Goal: Task Accomplishment & Management: Complete application form

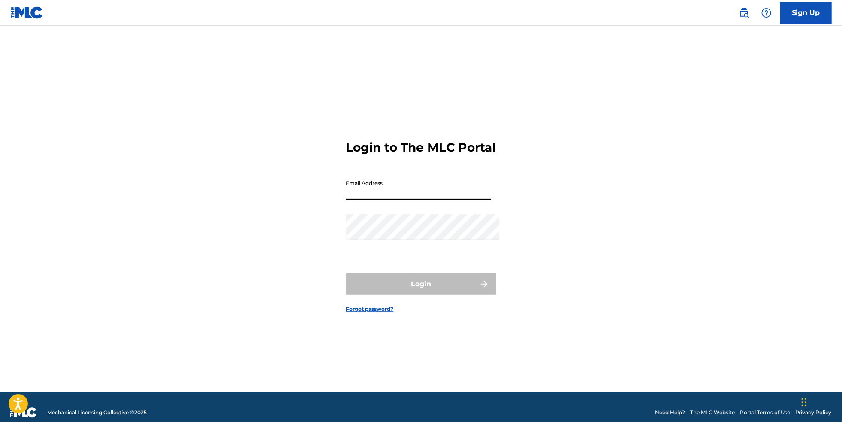
type input "[EMAIL_ADDRESS][DOMAIN_NAME]"
click at [421, 288] on button "Login" at bounding box center [421, 283] width 150 height 21
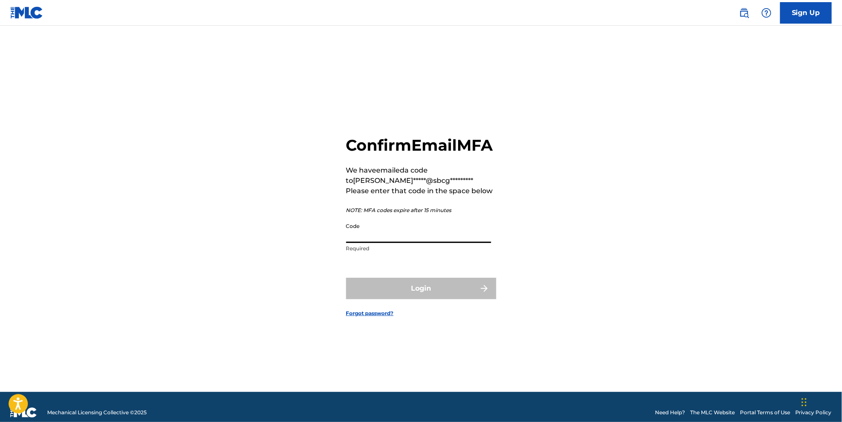
click at [418, 232] on input "Code" at bounding box center [418, 230] width 145 height 24
paste input "764980"
click at [347, 237] on input "764980" at bounding box center [418, 230] width 145 height 24
click at [346, 236] on input "764980" at bounding box center [418, 230] width 145 height 24
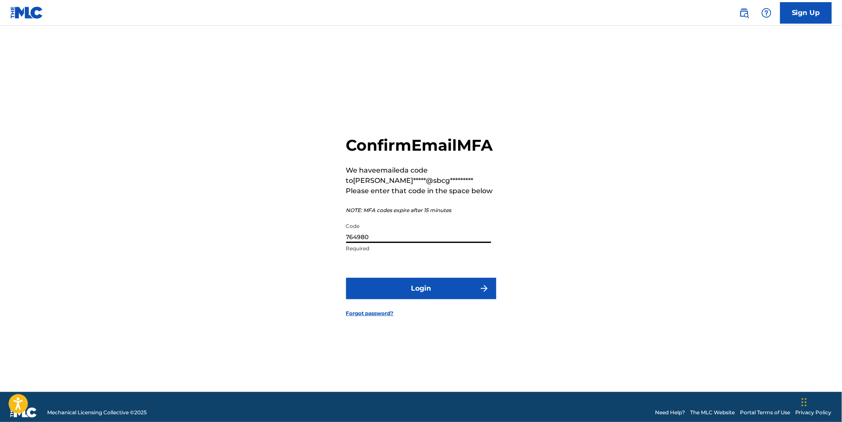
type input "764980"
click at [392, 295] on button "Login" at bounding box center [421, 287] width 150 height 21
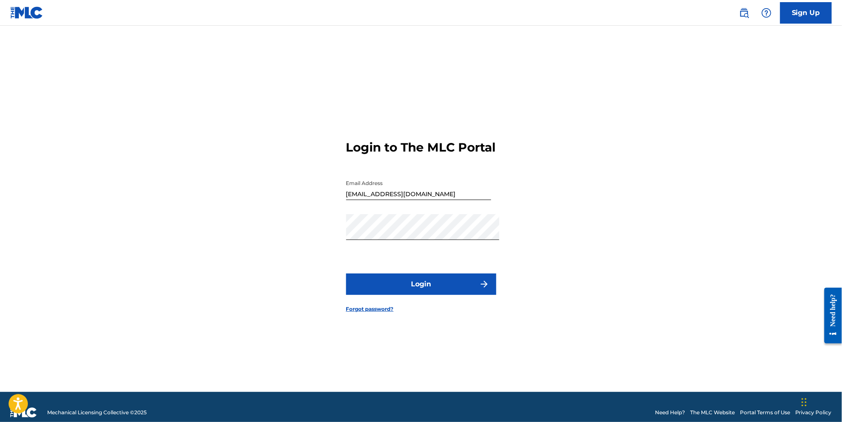
click at [445, 288] on button "Login" at bounding box center [421, 283] width 150 height 21
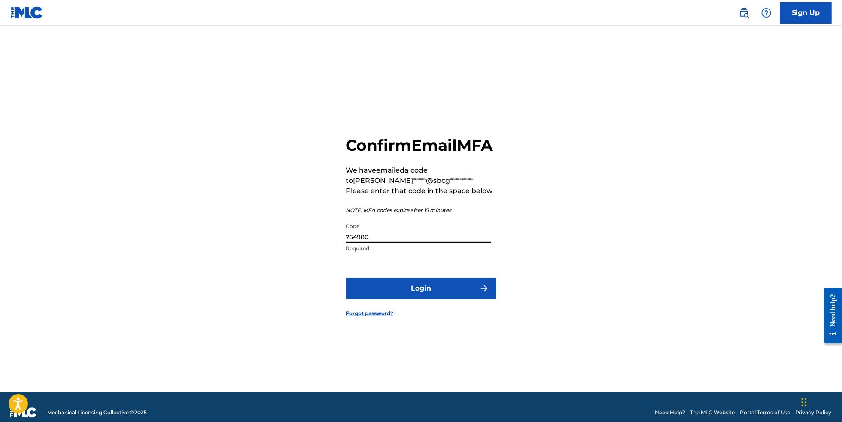
drag, startPoint x: 390, startPoint y: 238, endPoint x: 268, endPoint y: 227, distance: 122.2
click at [268, 227] on div "Confirm Email MFA We have emailed a code to [PERSON_NAME]*****@sbcg********* Pl…" at bounding box center [421, 219] width 600 height 344
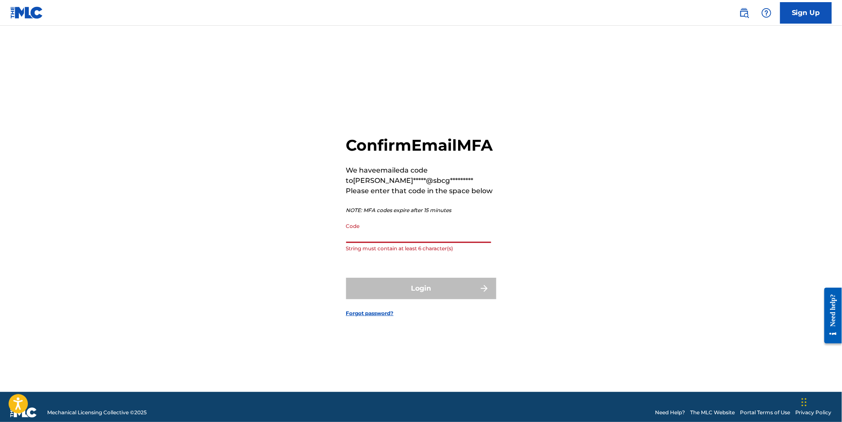
paste input "774407"
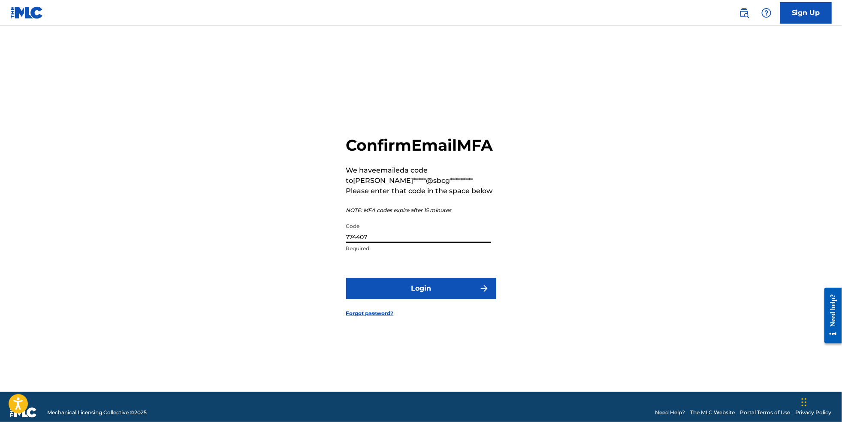
type input "774407"
click at [406, 292] on button "Login" at bounding box center [421, 287] width 150 height 21
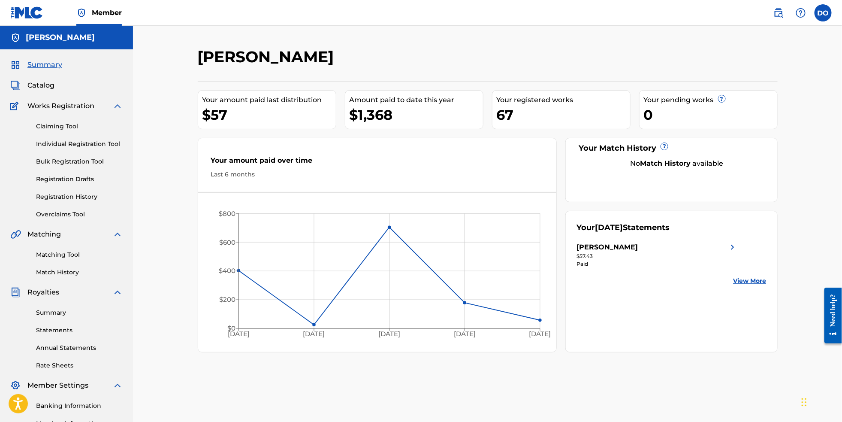
click at [85, 148] on link "Individual Registration Tool" at bounding box center [79, 143] width 87 height 9
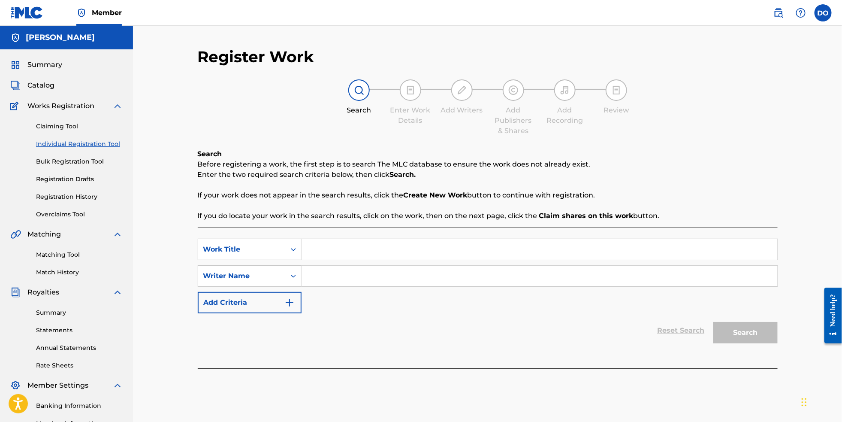
click at [358, 250] on input "Search Form" at bounding box center [539, 249] width 476 height 21
type input "Mercy In The Midnight"
click at [338, 280] on input "Search Form" at bounding box center [539, 275] width 476 height 21
type input "[PERSON_NAME]"
click at [767, 343] on button "Search" at bounding box center [745, 332] width 64 height 21
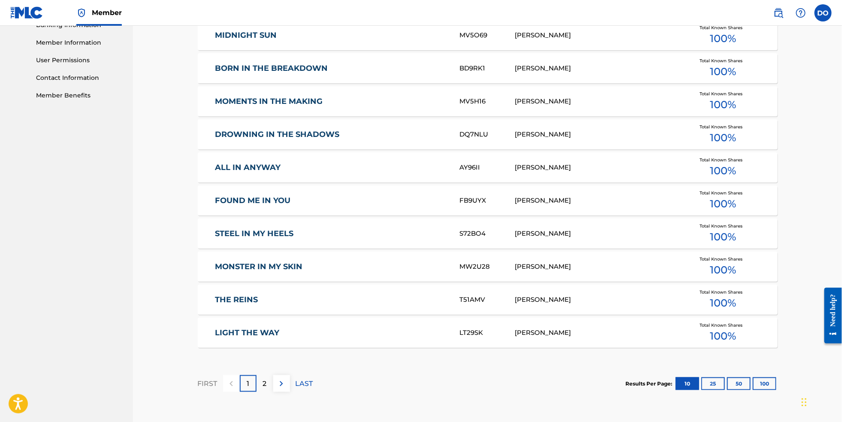
scroll to position [392, 0]
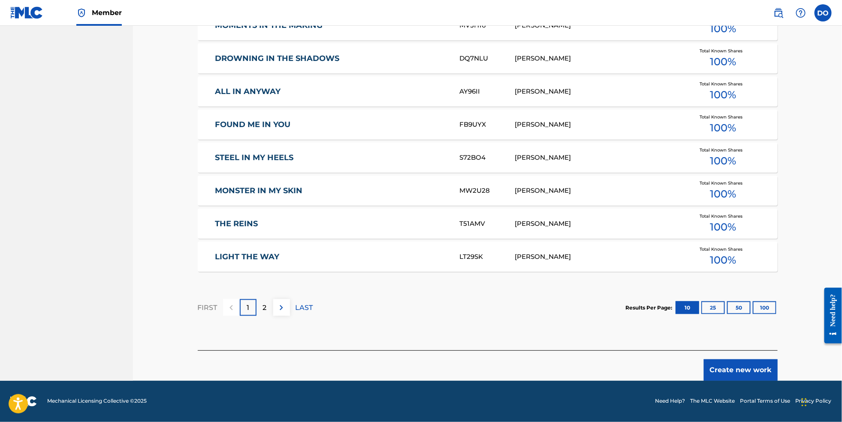
click at [742, 374] on button "Create new work" at bounding box center [741, 369] width 74 height 21
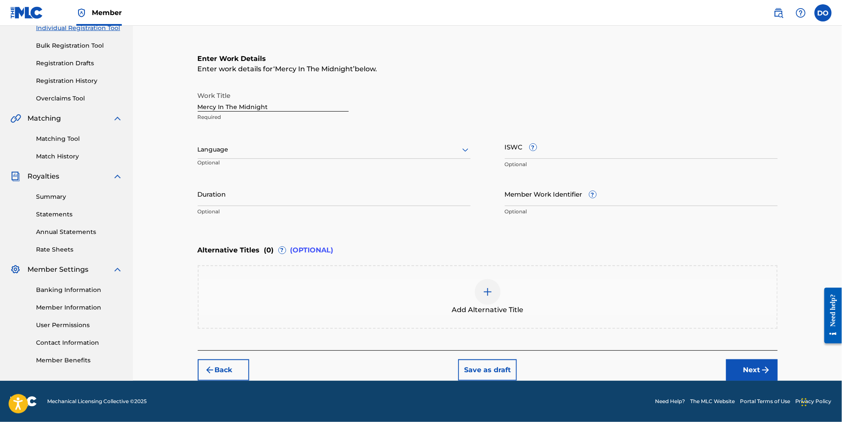
scroll to position [139, 0]
click at [467, 145] on icon at bounding box center [465, 150] width 10 height 10
click at [428, 159] on div "English" at bounding box center [334, 168] width 272 height 19
click at [771, 365] on img "submit" at bounding box center [765, 370] width 10 height 10
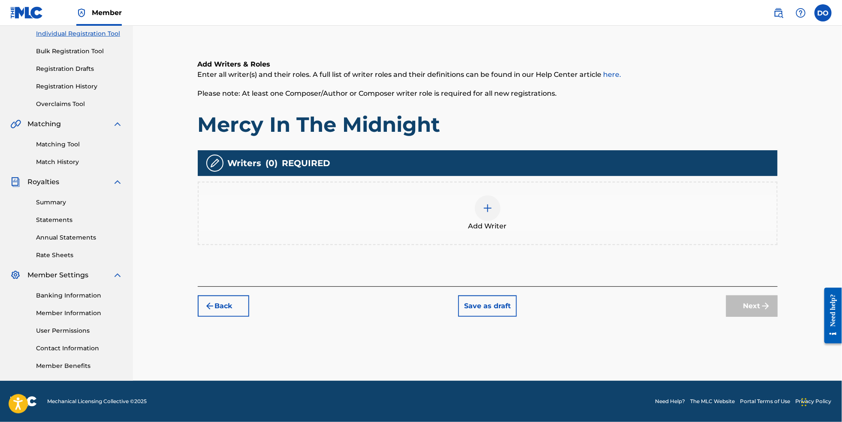
scroll to position [125, 0]
click at [488, 203] on img at bounding box center [487, 208] width 10 height 10
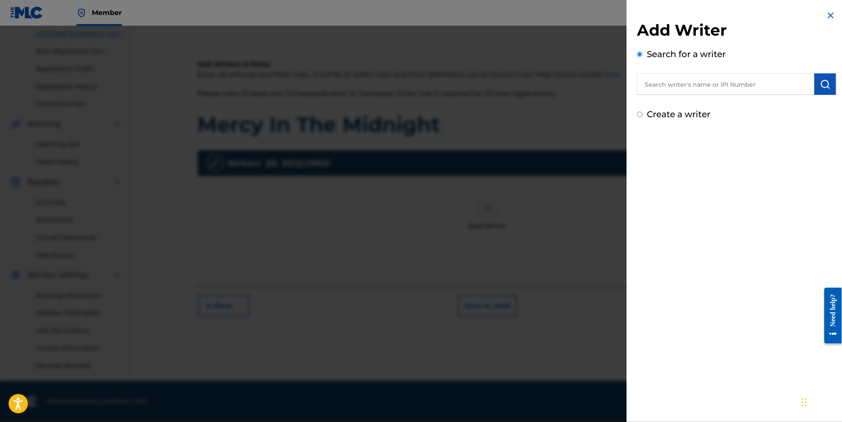
click at [671, 92] on input "text" at bounding box center [726, 83] width 178 height 21
click at [711, 107] on div "[PERSON_NAME]" at bounding box center [725, 103] width 177 height 15
drag, startPoint x: 717, startPoint y: 84, endPoint x: 536, endPoint y: 74, distance: 180.8
click at [536, 74] on div "Add Writer Search for a writer [PERSON_NAME] Create a writer" at bounding box center [421, 224] width 842 height 396
type input "[PERSON_NAME]"
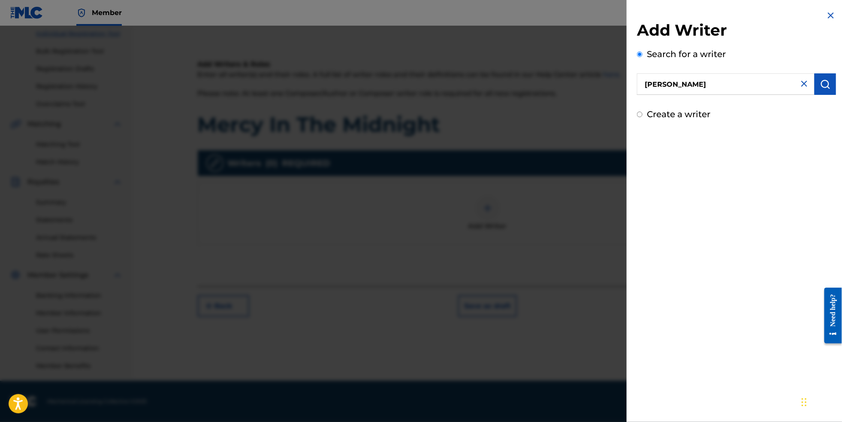
click at [820, 89] on img "submit" at bounding box center [825, 84] width 10 height 10
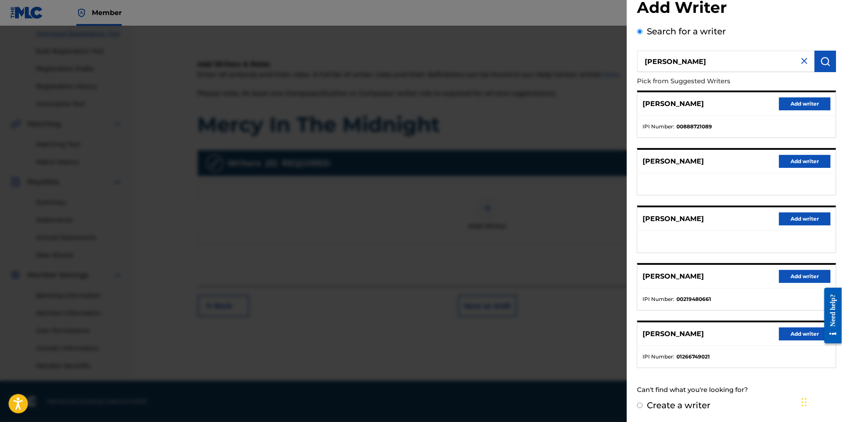
scroll to position [43, 0]
click at [782, 332] on button "Add writer" at bounding box center [804, 333] width 51 height 13
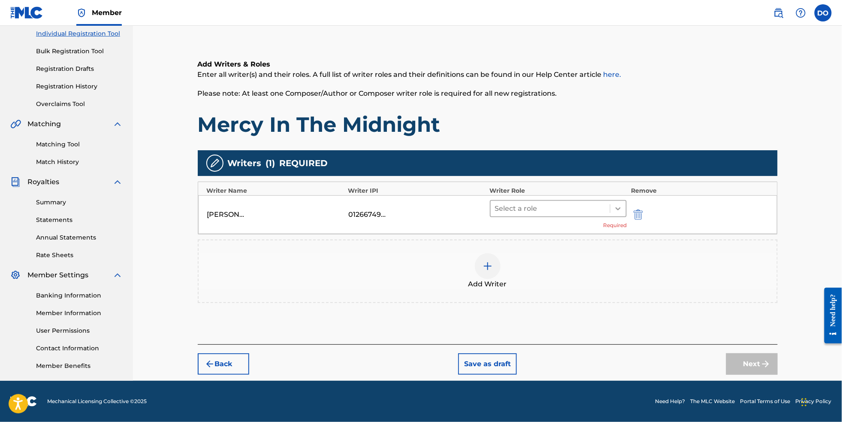
click at [622, 204] on icon at bounding box center [618, 208] width 9 height 9
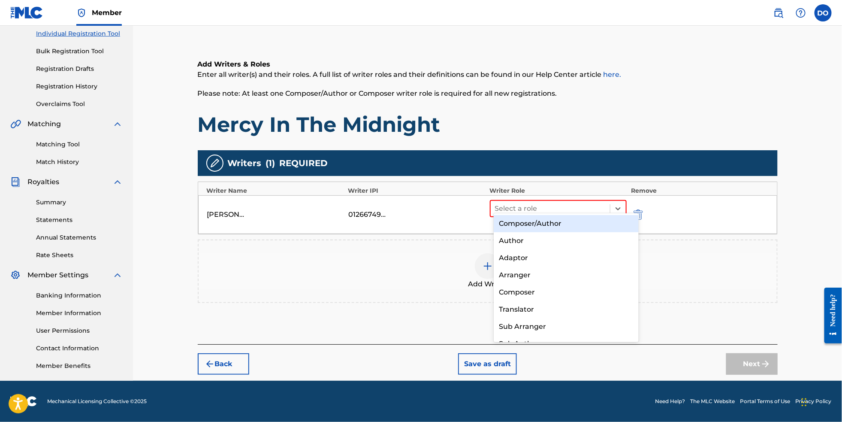
click at [600, 222] on div "Composer/Author" at bounding box center [566, 223] width 145 height 17
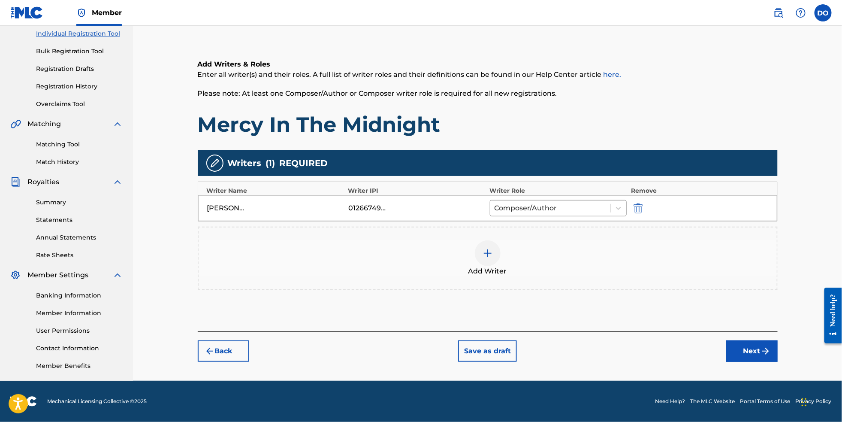
click at [759, 350] on button "Next" at bounding box center [751, 350] width 51 height 21
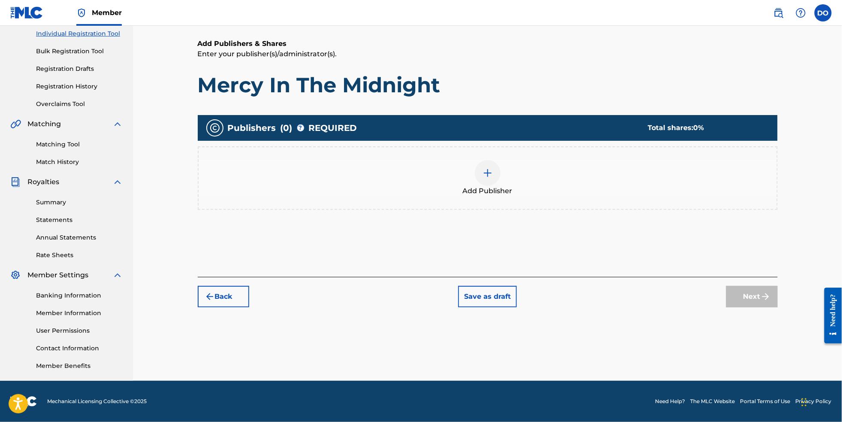
scroll to position [38, 0]
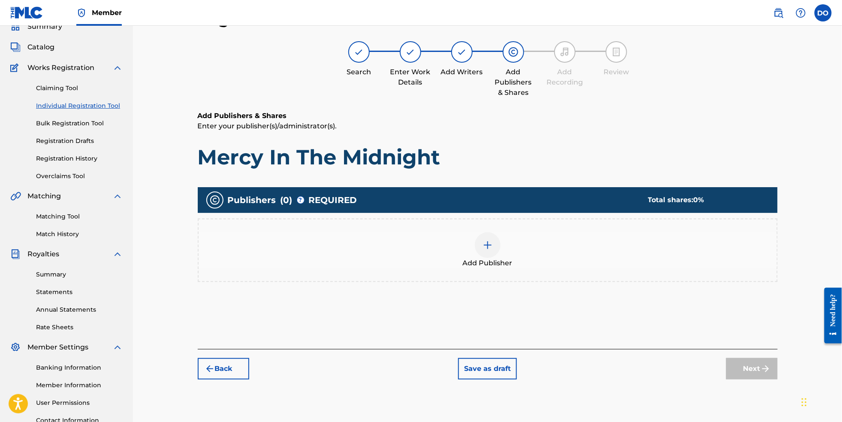
click at [514, 258] on div "Add Publisher" at bounding box center [488, 250] width 578 height 36
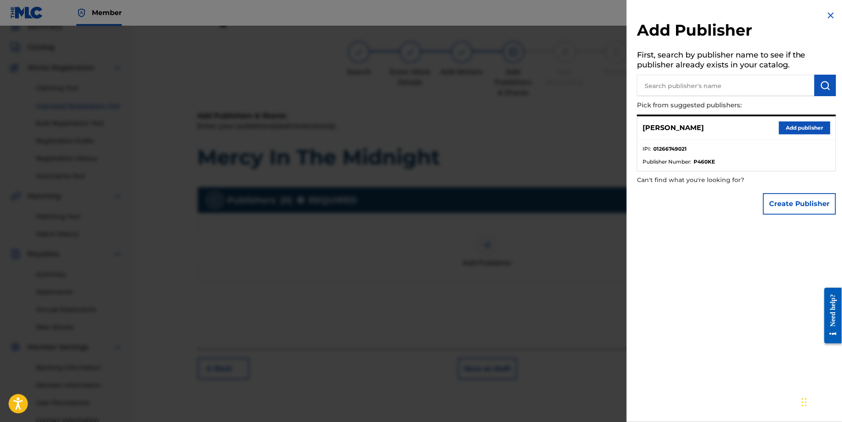
click at [794, 132] on button "Add publisher" at bounding box center [804, 127] width 51 height 13
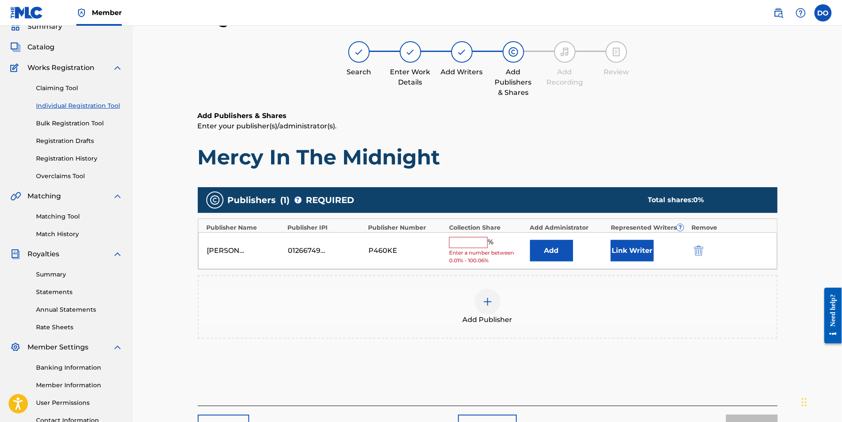
click at [479, 248] on input "text" at bounding box center [468, 242] width 39 height 11
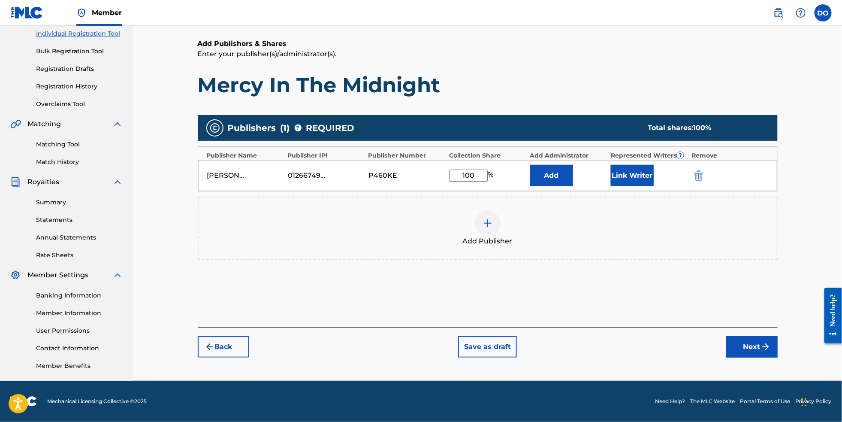
type input "100"
click at [755, 349] on button "Next" at bounding box center [751, 346] width 51 height 21
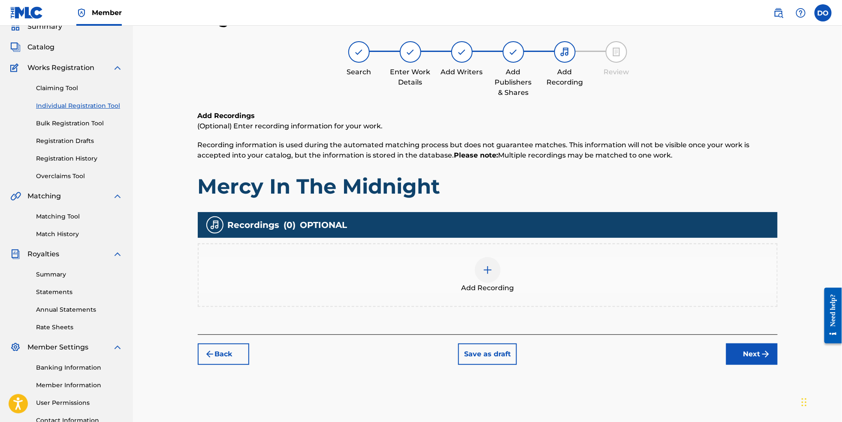
click at [500, 273] on div at bounding box center [488, 270] width 26 height 26
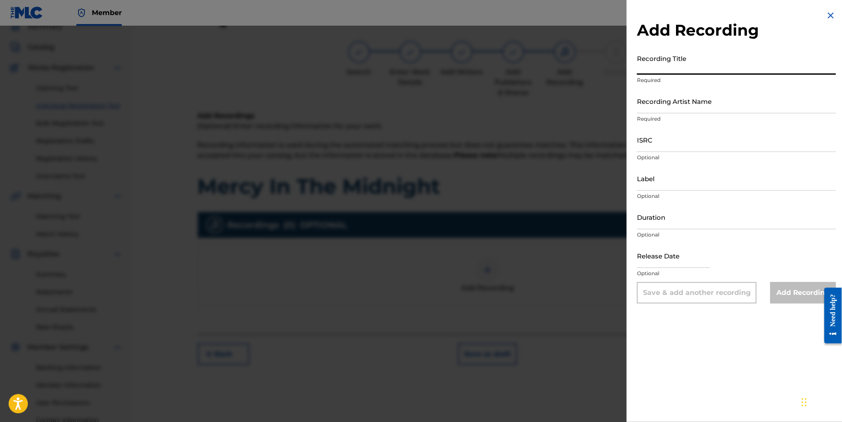
click at [675, 66] on input "Recording Title" at bounding box center [736, 62] width 199 height 24
type input "Mercy In The MIdnight"
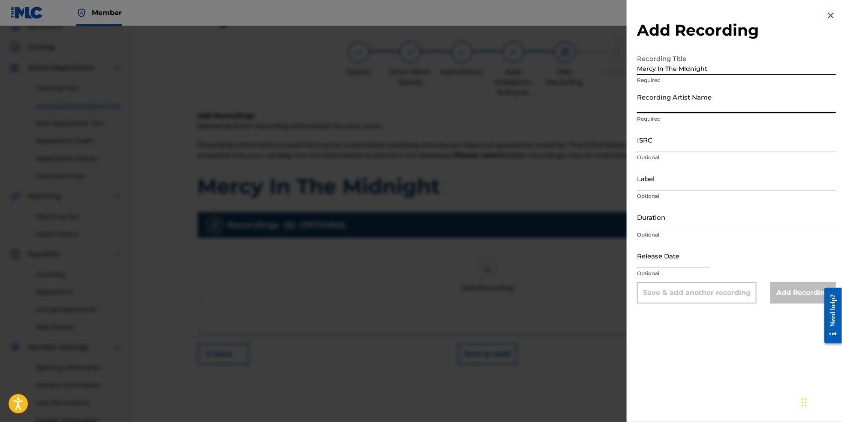
click at [681, 113] on input "Recording Artist Name" at bounding box center [736, 101] width 199 height 24
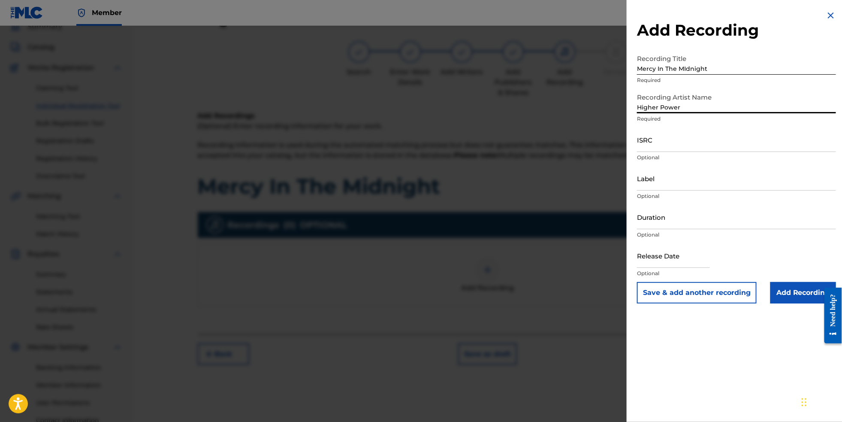
type input "Higher Power"
click at [673, 161] on p "Optional" at bounding box center [736, 158] width 199 height 8
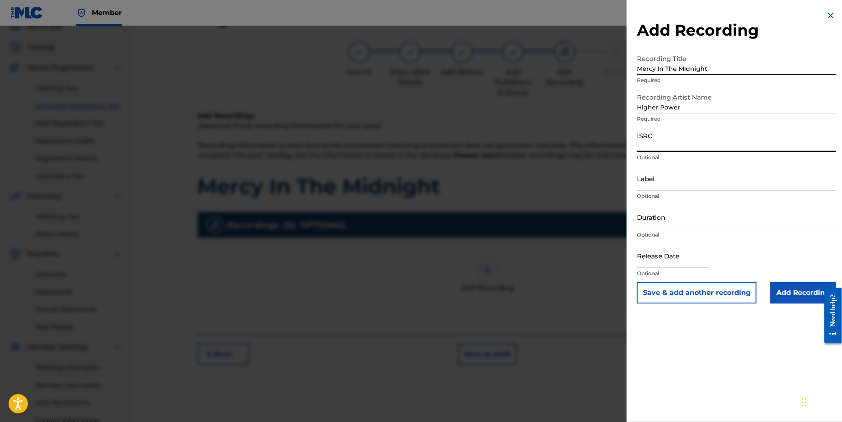
click at [672, 152] on input "ISRC" at bounding box center [736, 139] width 199 height 24
paste input "NL8RL2553439"
type input "NL8RL2553439"
click at [651, 190] on input "Label" at bounding box center [736, 178] width 199 height 24
type input "RevSphere Records"
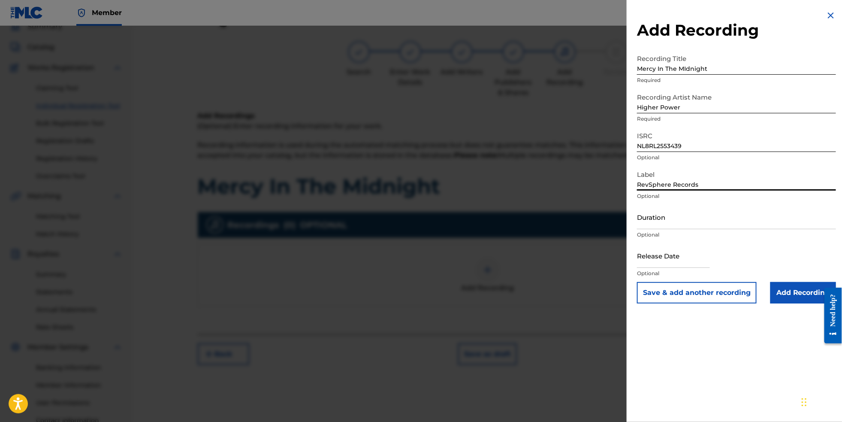
click at [685, 229] on input "Duration" at bounding box center [736, 217] width 199 height 24
click at [674, 268] on input "text" at bounding box center [673, 255] width 73 height 24
select select "7"
select select "2025"
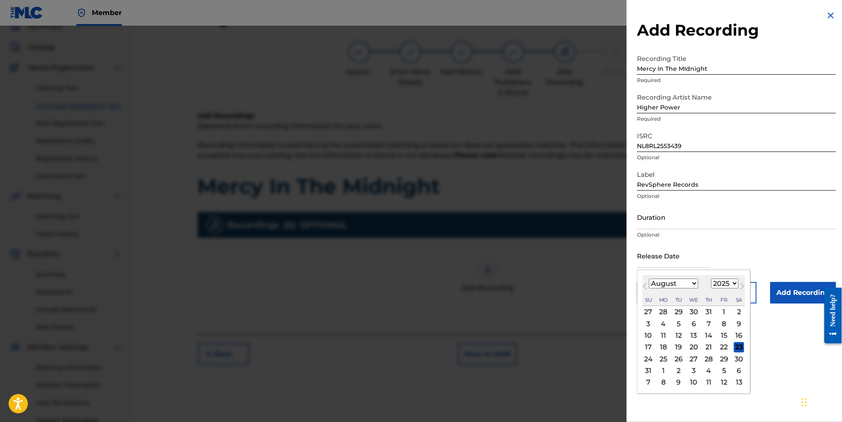
click at [721, 364] on div "29" at bounding box center [724, 358] width 10 height 10
type input "[DATE]"
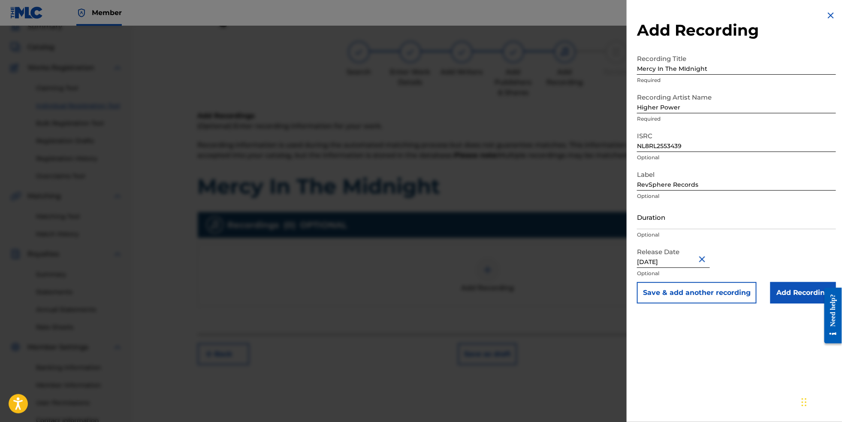
click at [795, 303] on input "Add Recording" at bounding box center [803, 292] width 66 height 21
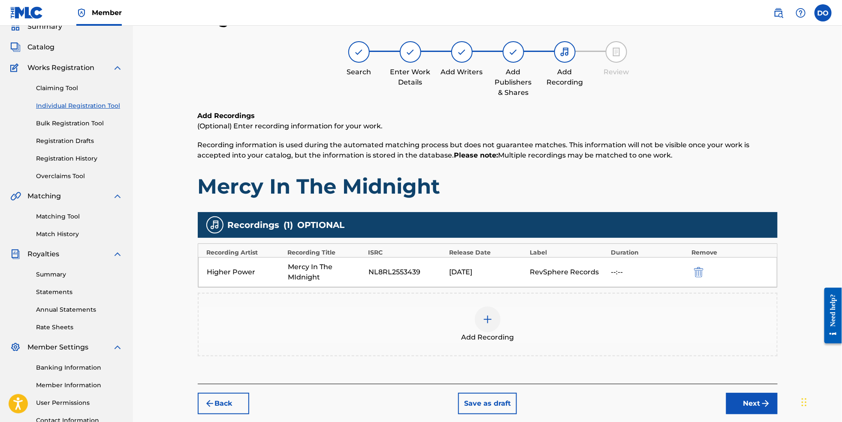
click at [770, 410] on button "Next" at bounding box center [751, 402] width 51 height 21
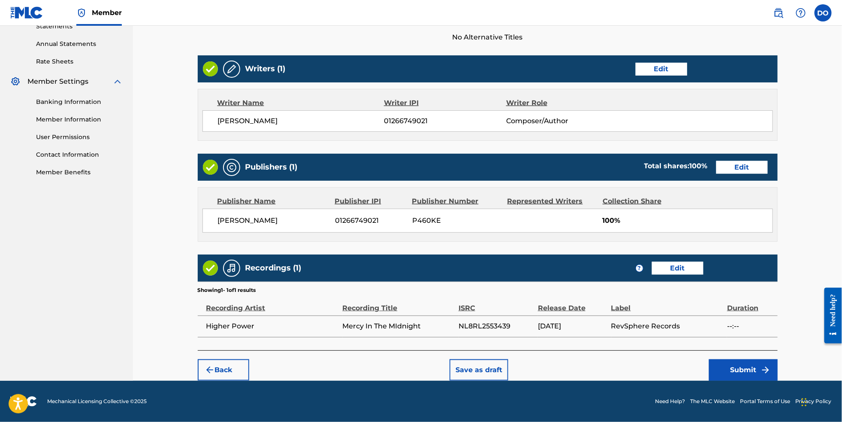
scroll to position [319, 0]
click at [766, 368] on button "Submit" at bounding box center [743, 369] width 69 height 21
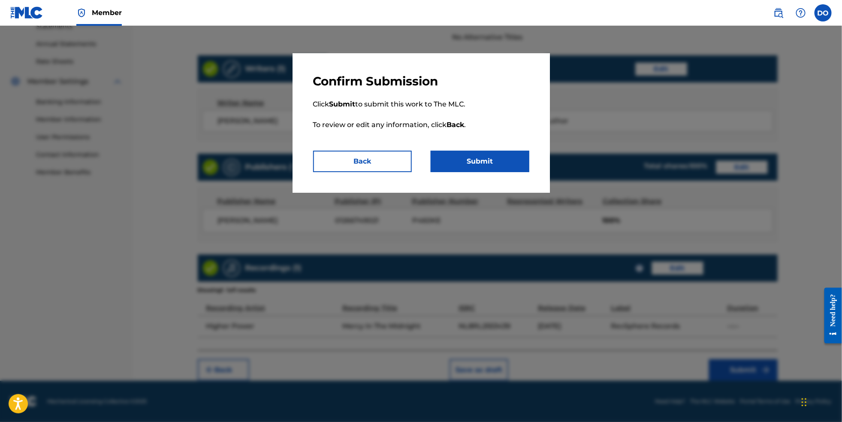
click at [522, 171] on button "Submit" at bounding box center [480, 161] width 99 height 21
